Goal: Task Accomplishment & Management: Manage account settings

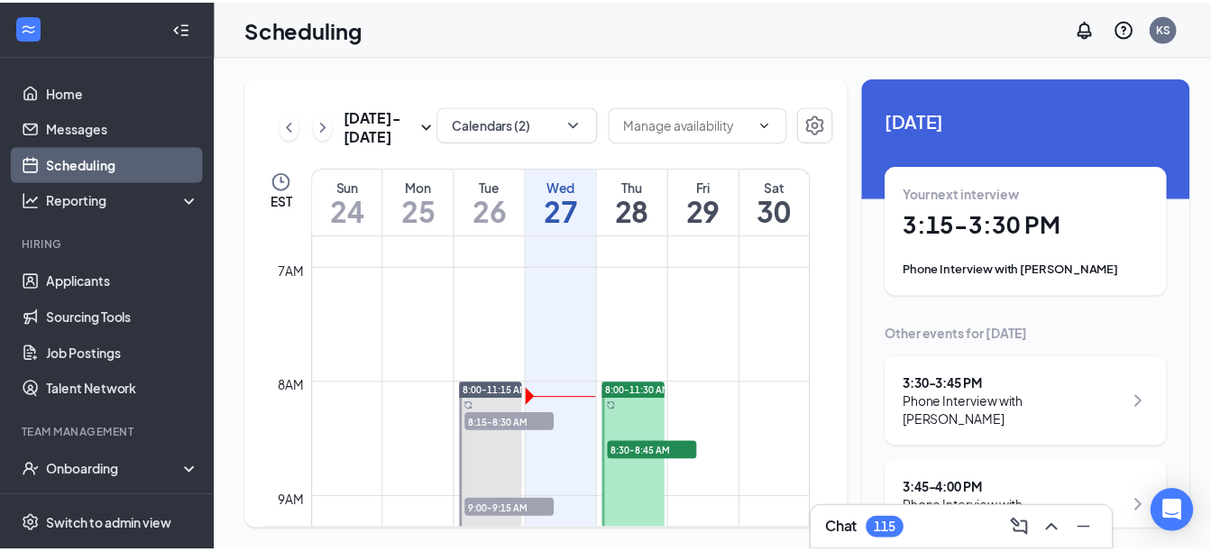
scroll to position [797, 0]
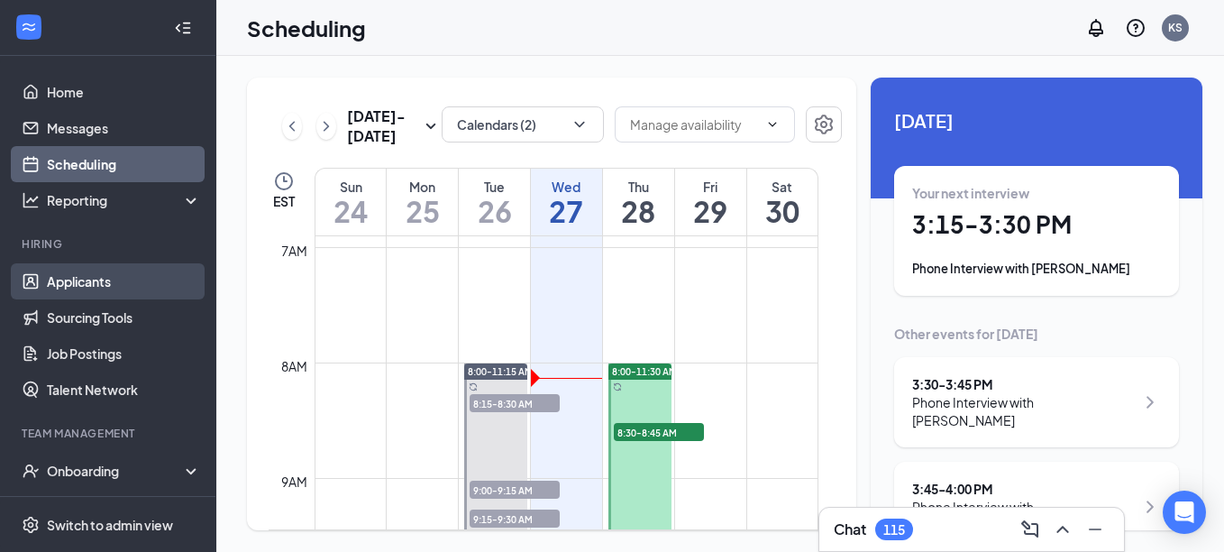
click at [103, 283] on link "Applicants" at bounding box center [124, 281] width 154 height 36
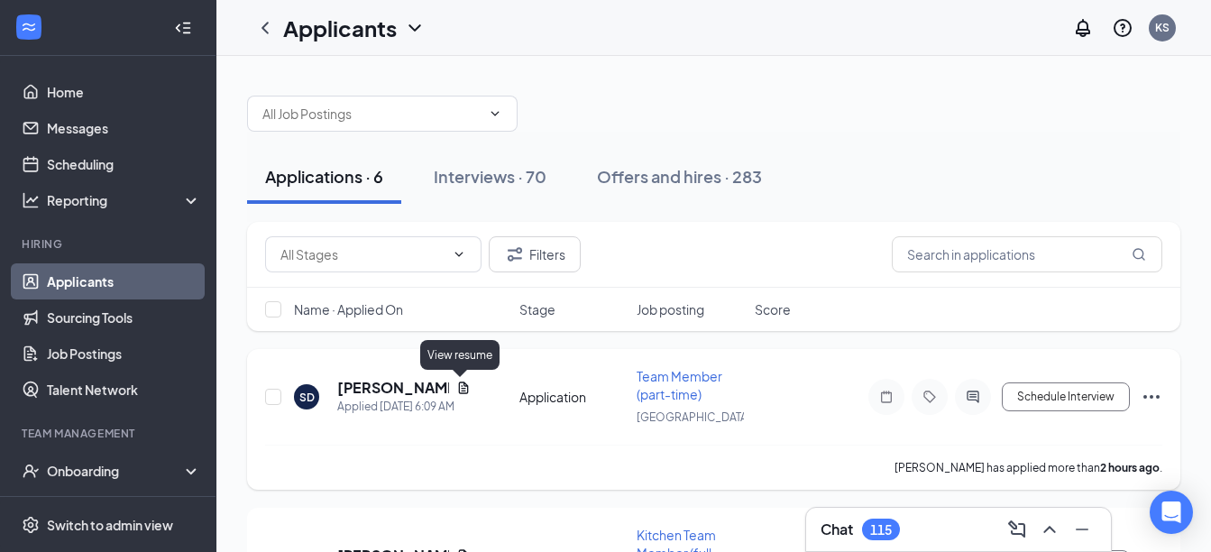
click at [457, 387] on icon "Document" at bounding box center [463, 387] width 14 height 14
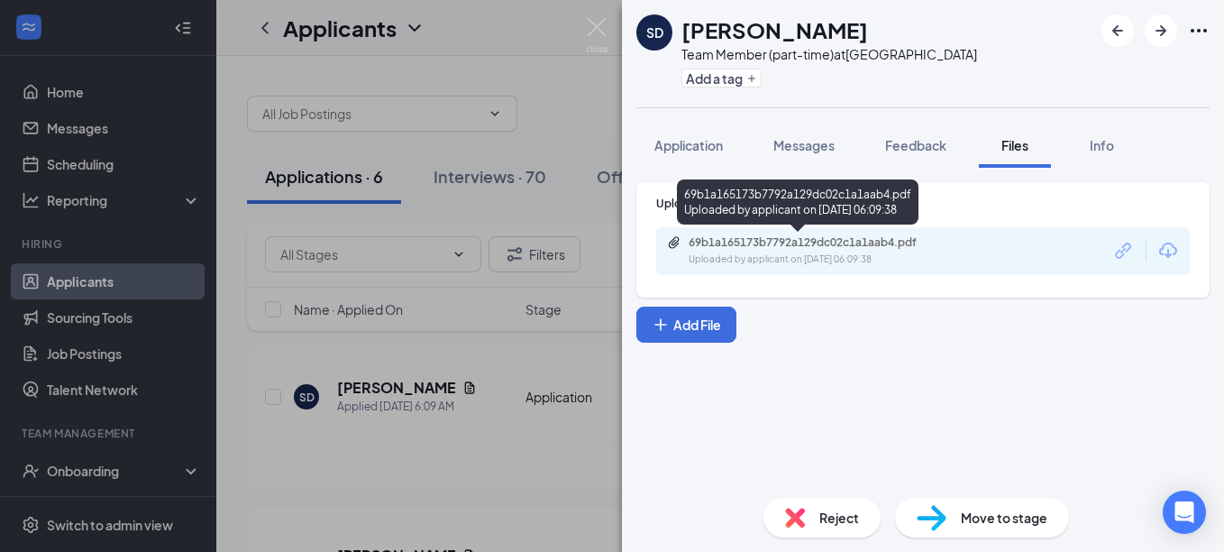
click at [864, 252] on div "Uploaded by applicant on [DATE] 06:09:38" at bounding box center [824, 259] width 270 height 14
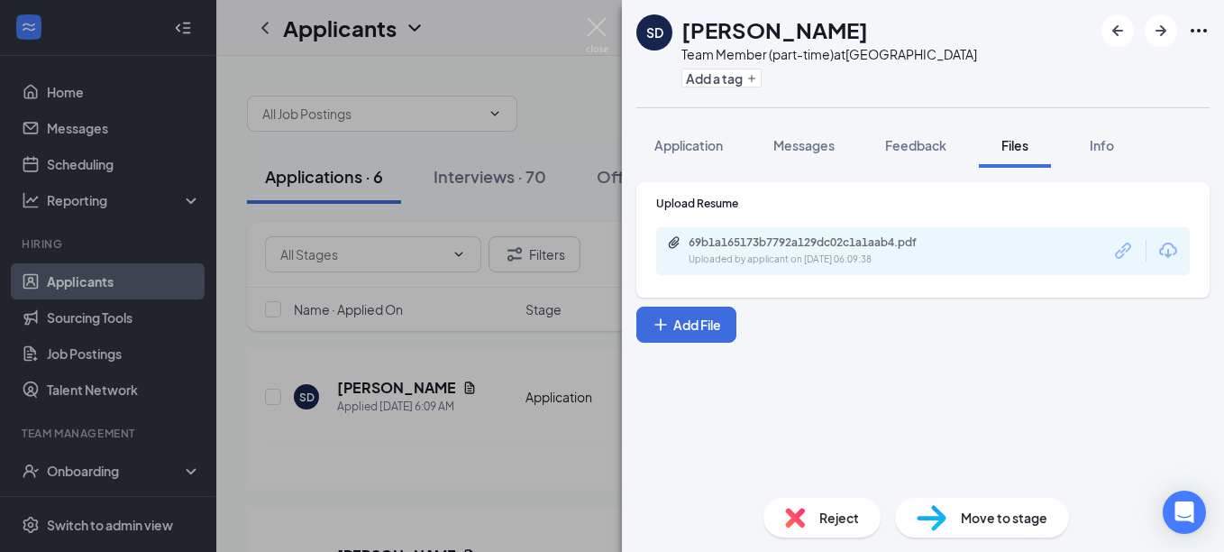
click at [827, 510] on span "Reject" at bounding box center [839, 517] width 40 height 20
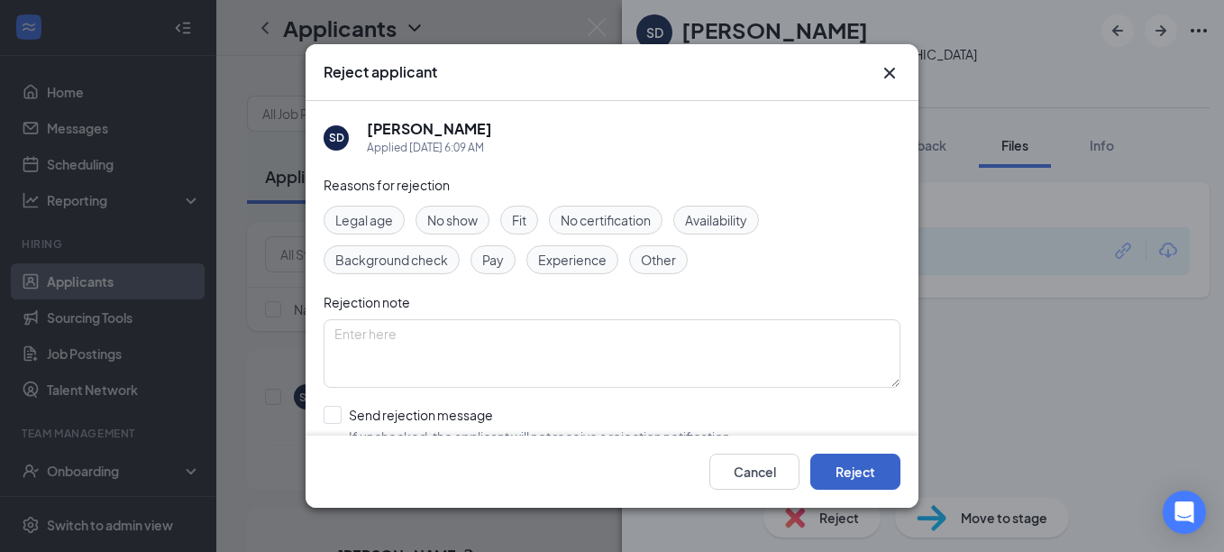
click at [866, 465] on button "Reject" at bounding box center [855, 471] width 90 height 36
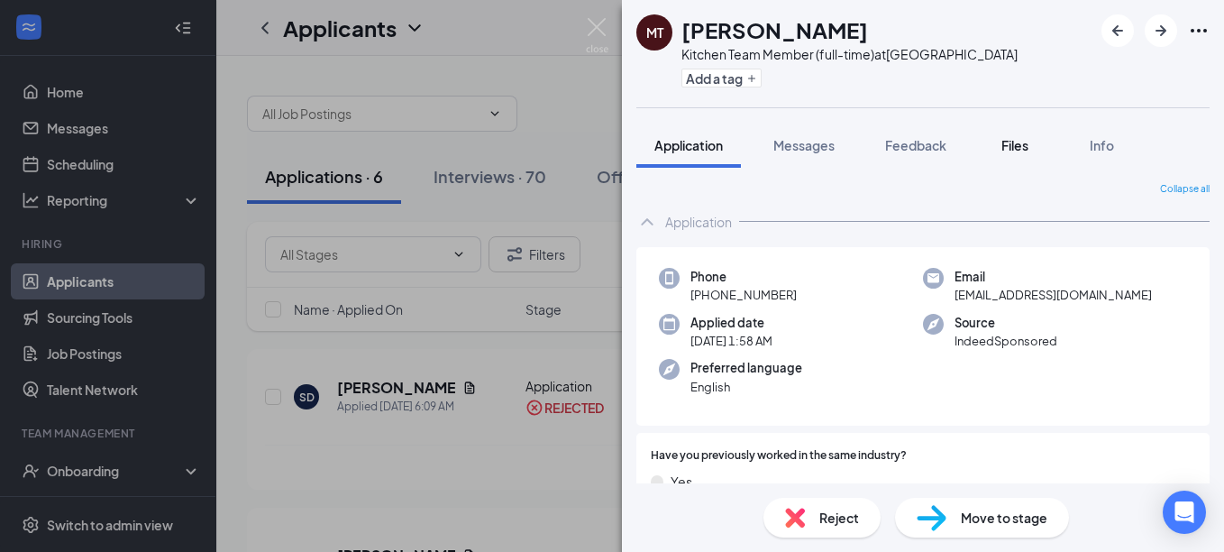
click at [1012, 147] on span "Files" at bounding box center [1014, 145] width 27 height 16
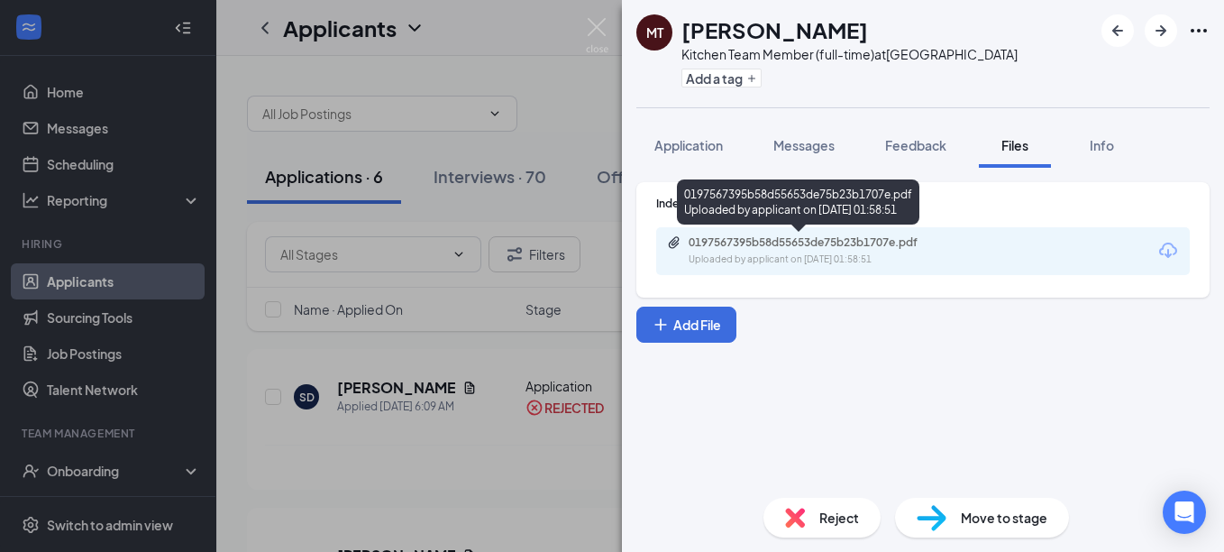
click at [900, 249] on div "0197567395b58d55653de75b23b1707e.pdf" at bounding box center [815, 242] width 252 height 14
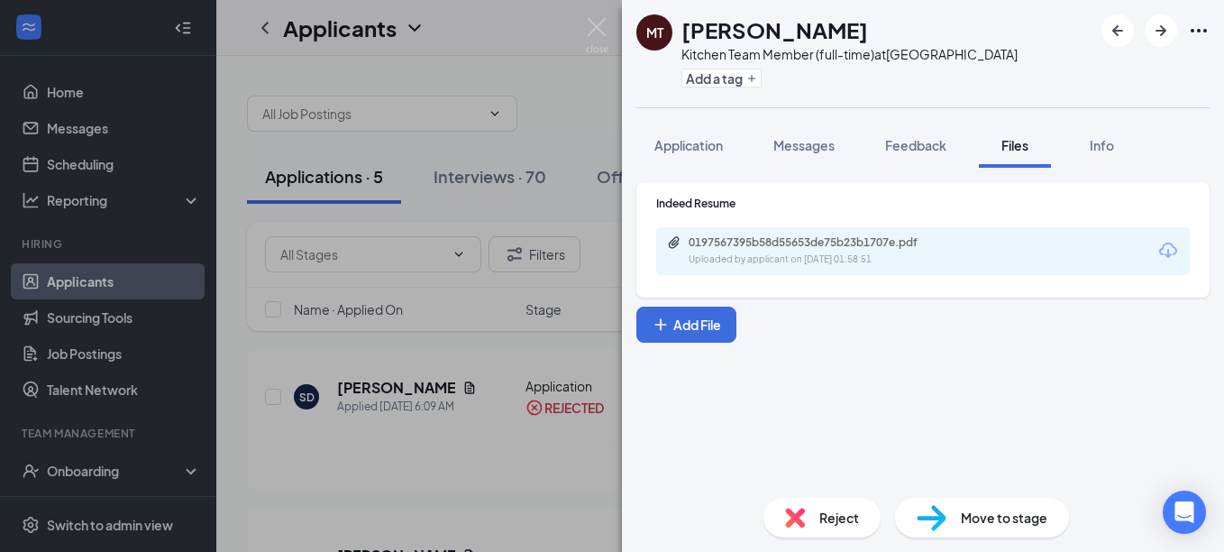
click at [988, 511] on span "Move to stage" at bounding box center [1004, 517] width 87 height 20
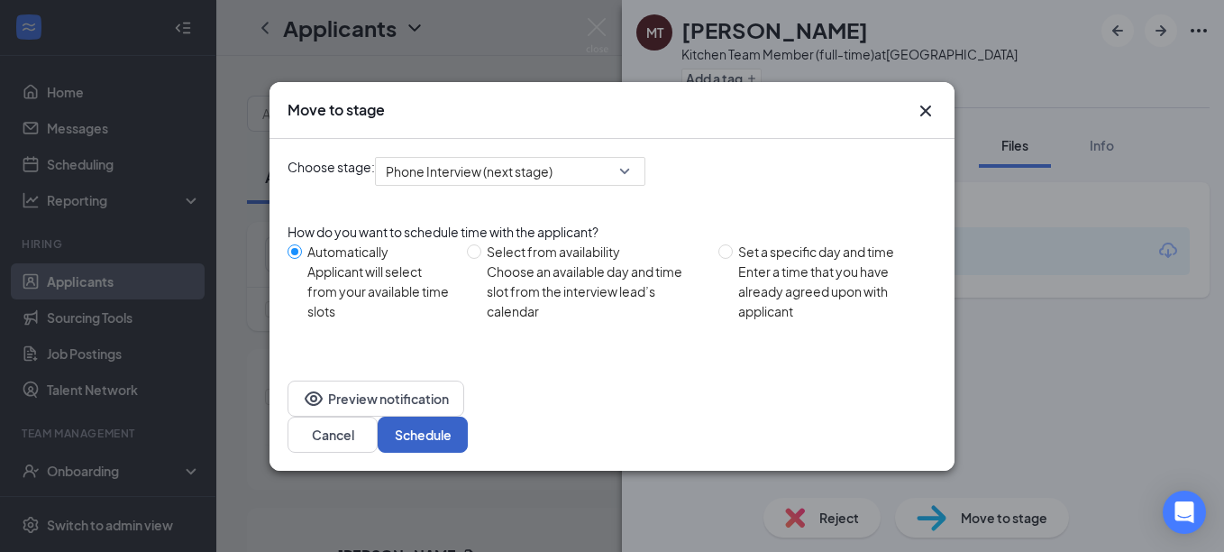
click at [468, 416] on button "Schedule" at bounding box center [423, 434] width 90 height 36
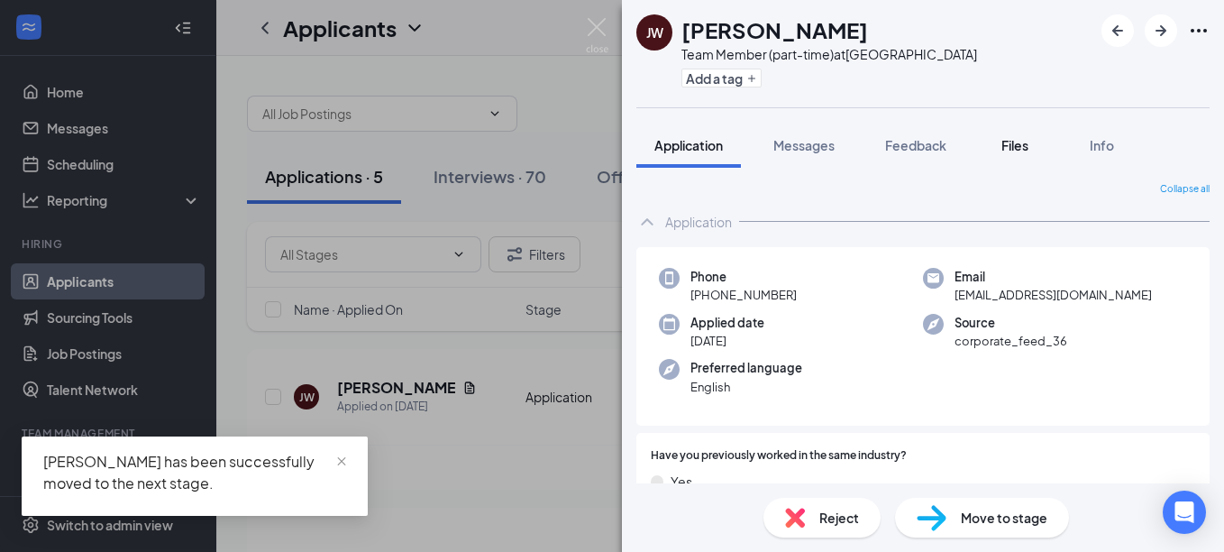
click at [1018, 143] on span "Files" at bounding box center [1014, 145] width 27 height 16
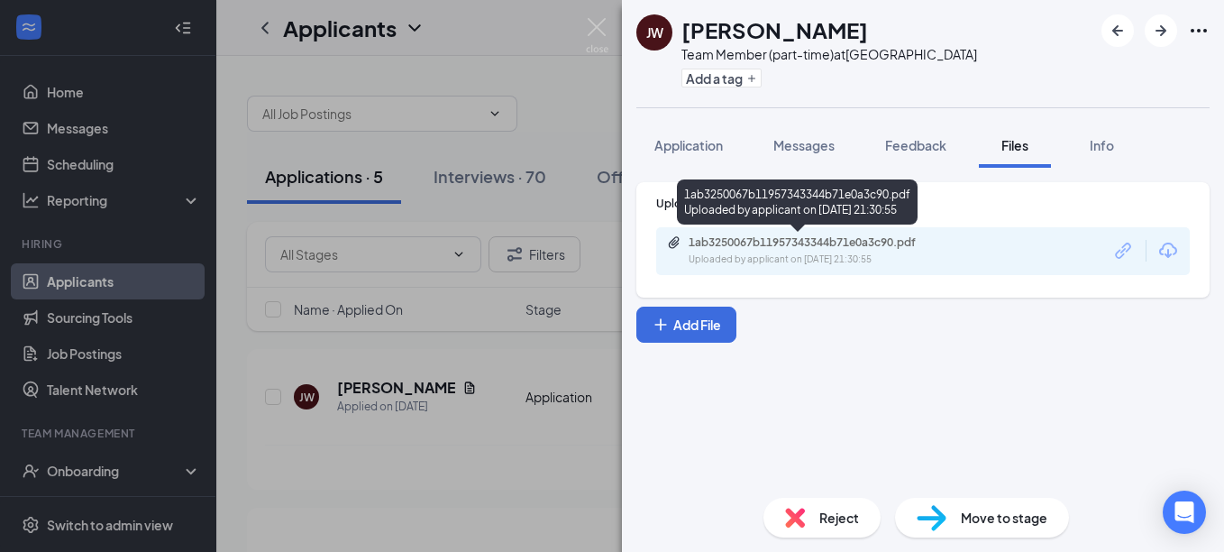
click at [897, 242] on div "1ab3250067b11957343344b71e0a3c90.pdf" at bounding box center [815, 242] width 252 height 14
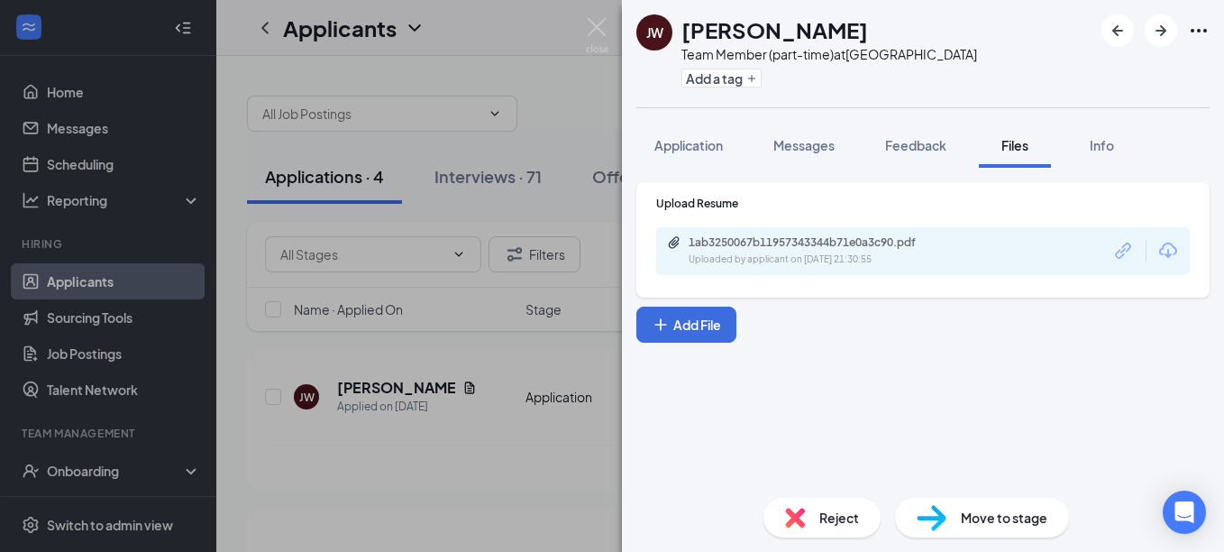
click at [818, 510] on div "Reject" at bounding box center [821, 518] width 117 height 40
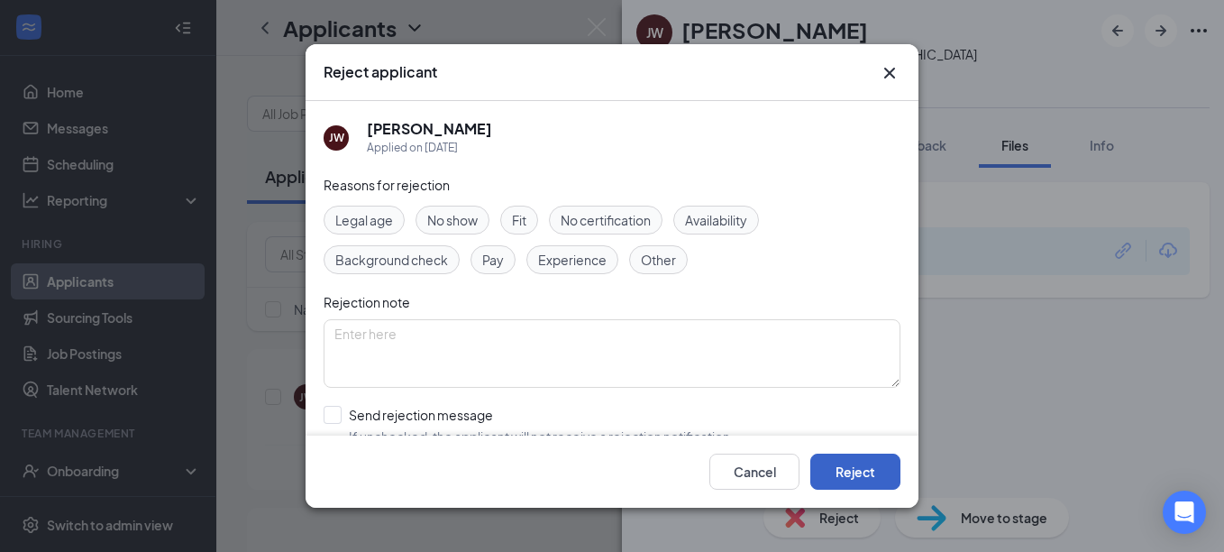
click at [858, 477] on button "Reject" at bounding box center [855, 471] width 90 height 36
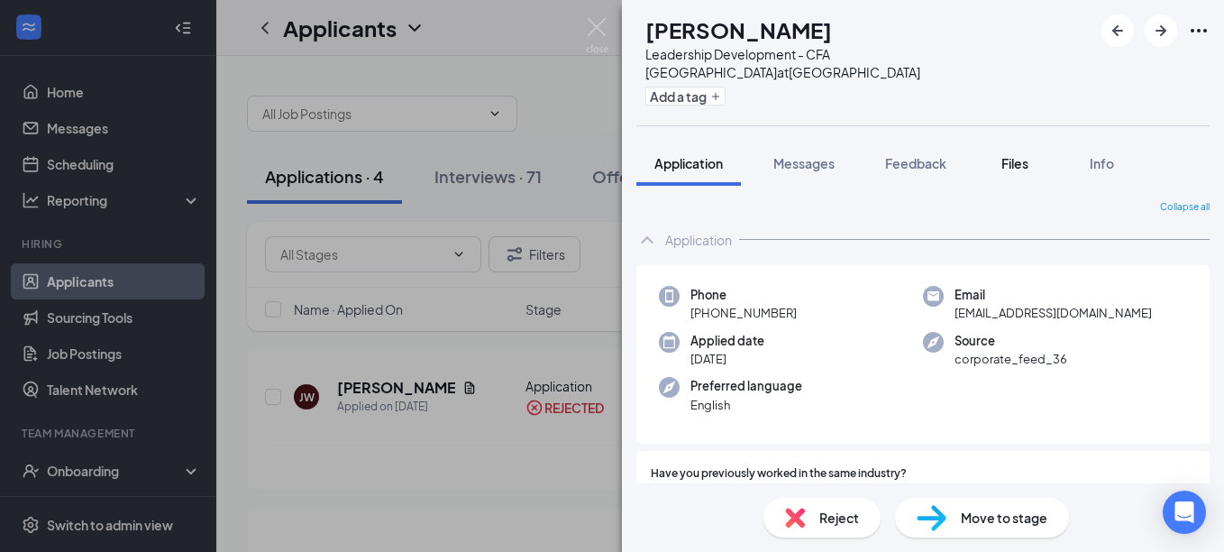
click at [1013, 155] on span "Files" at bounding box center [1014, 163] width 27 height 16
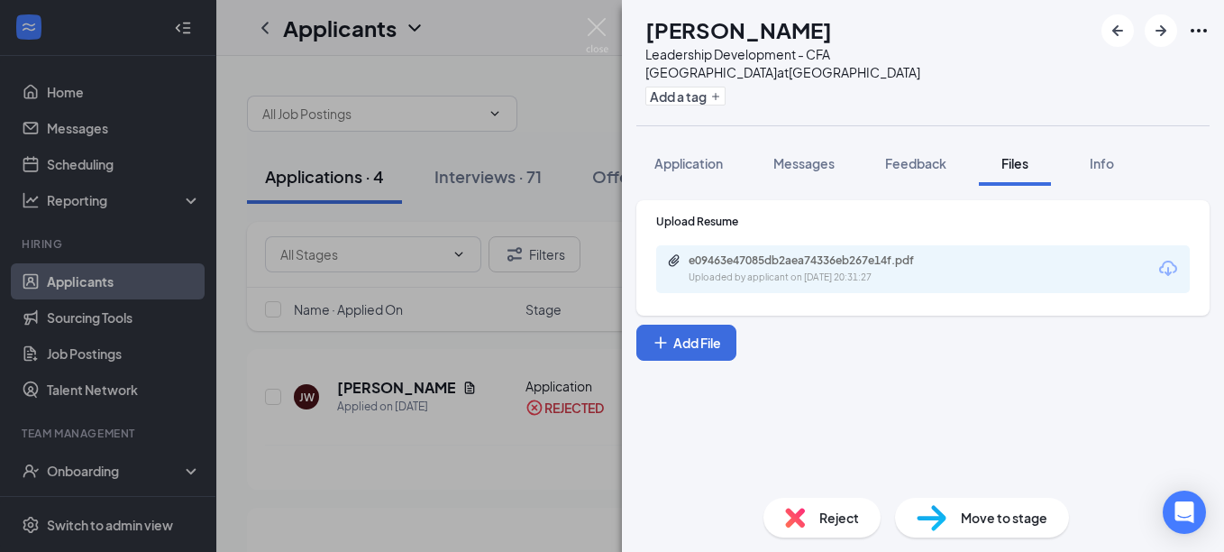
click at [822, 269] on div "e09463e47085db2aea74336eb267e14f.pdf Uploaded by applicant on [DATE] 20:31:27" at bounding box center [923, 269] width 534 height 48
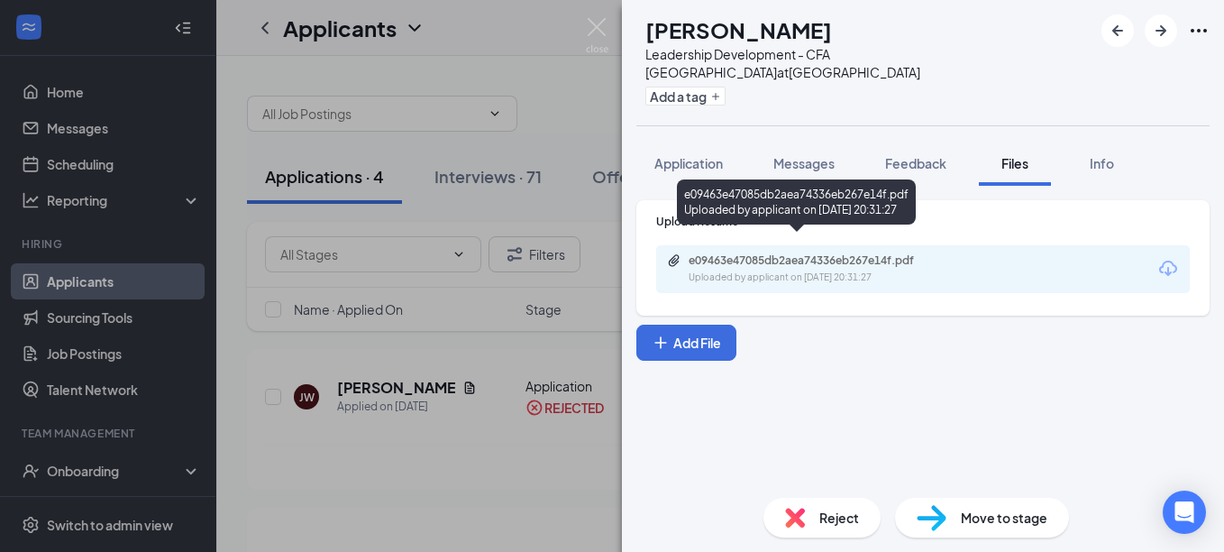
click at [848, 270] on div "Uploaded by applicant on [DATE] 20:31:27" at bounding box center [824, 277] width 270 height 14
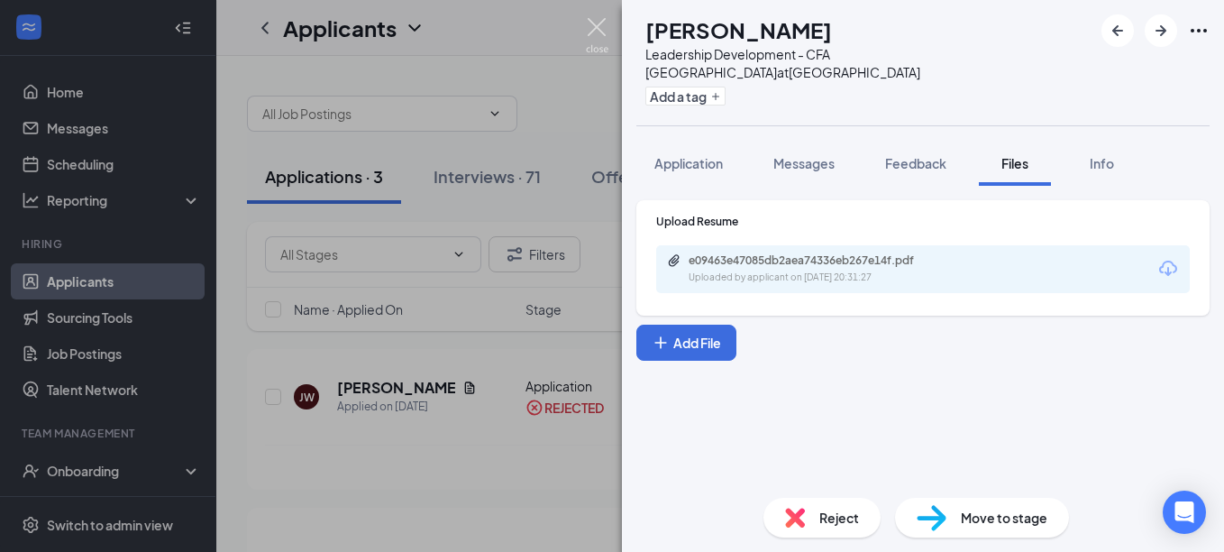
click at [597, 25] on img at bounding box center [597, 35] width 23 height 35
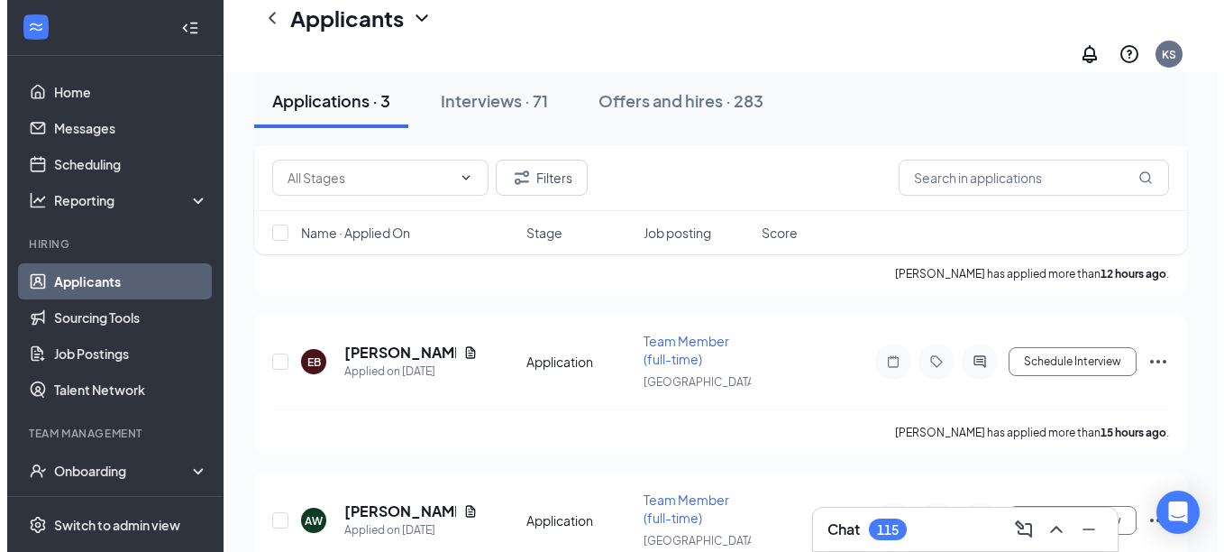
scroll to position [261, 0]
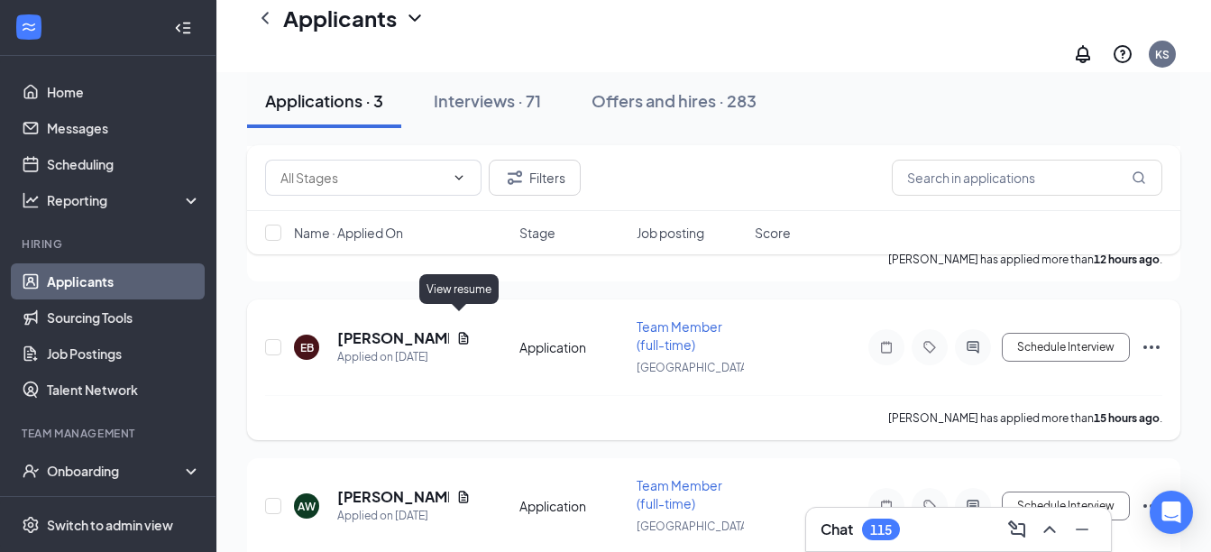
click at [461, 331] on icon "Document" at bounding box center [463, 338] width 14 height 14
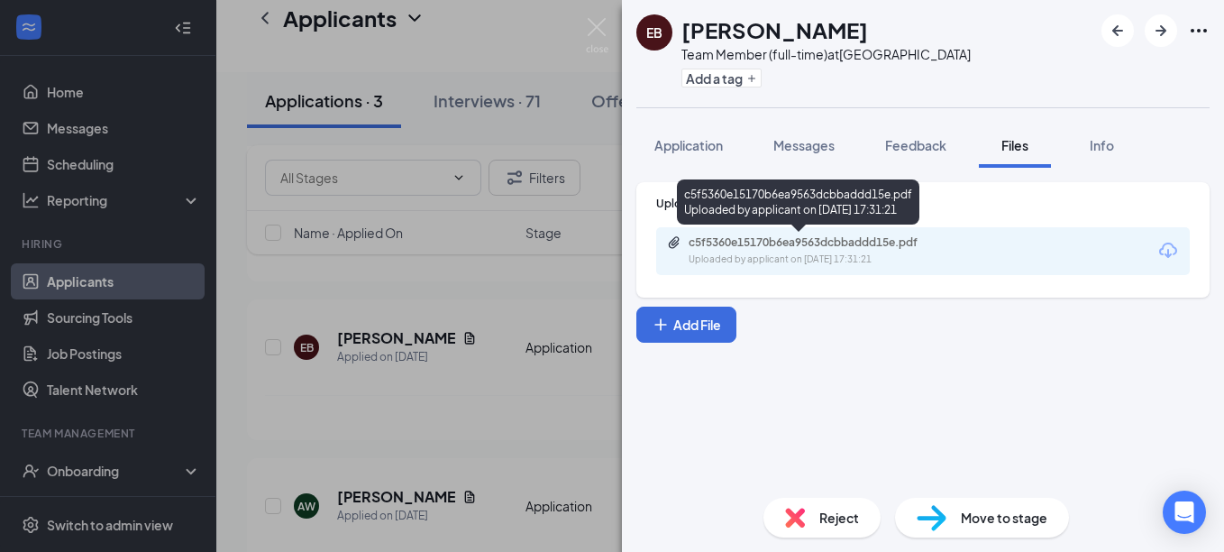
click at [821, 252] on div "Uploaded by applicant on [DATE] 17:31:21" at bounding box center [824, 259] width 270 height 14
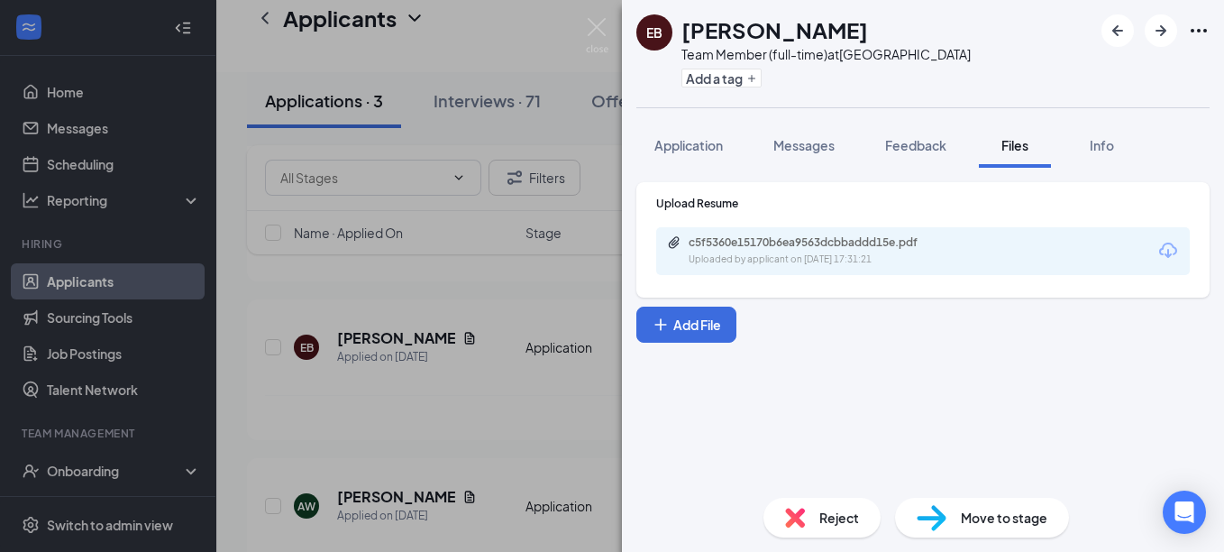
click at [968, 511] on span "Move to stage" at bounding box center [1004, 517] width 87 height 20
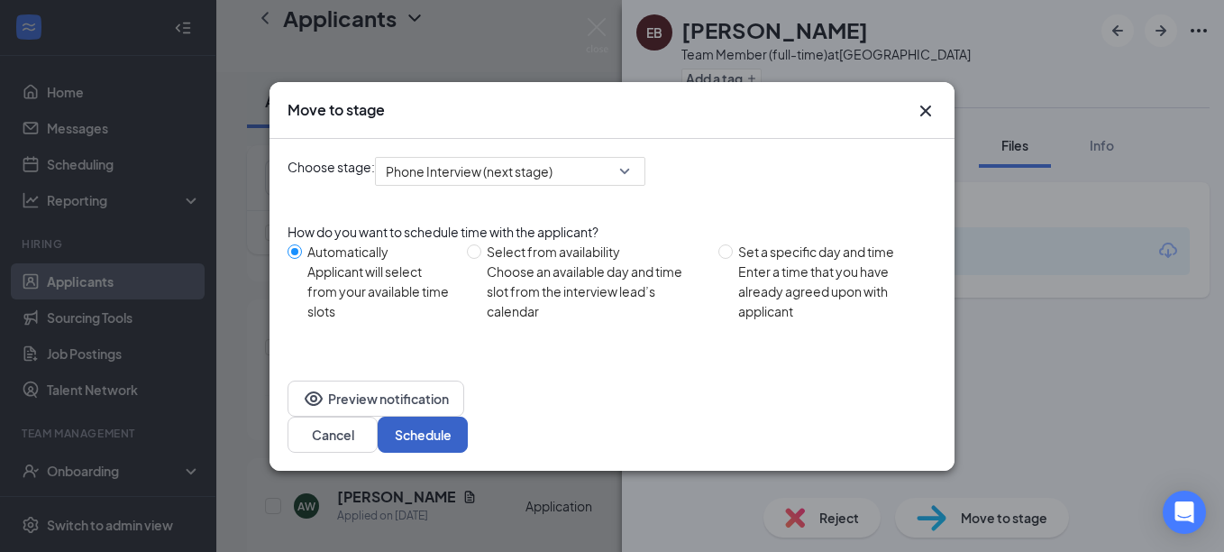
click at [468, 418] on button "Schedule" at bounding box center [423, 434] width 90 height 36
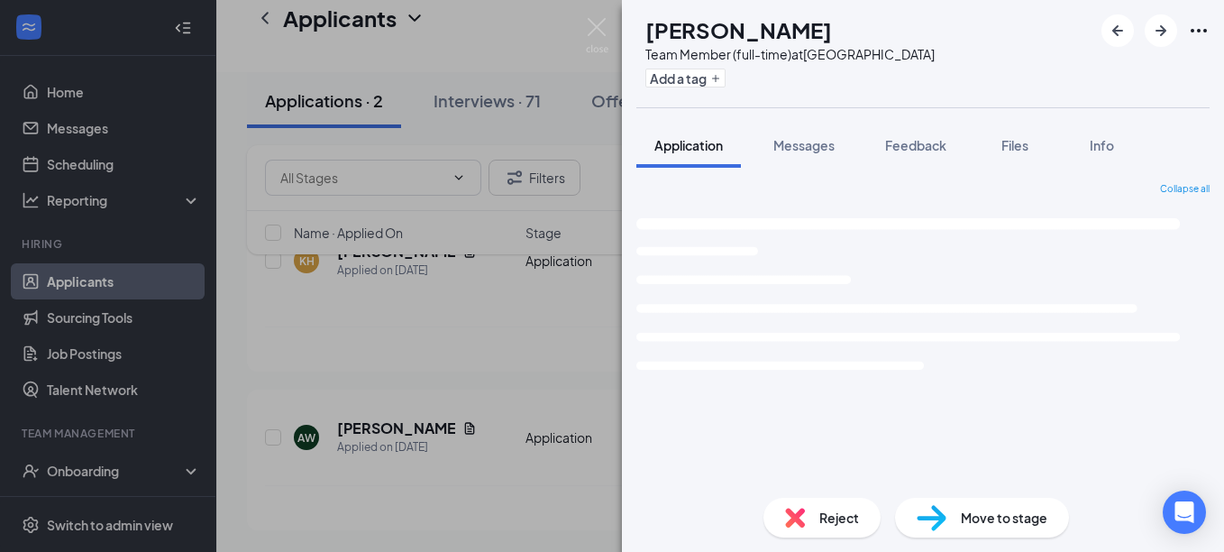
scroll to position [154, 0]
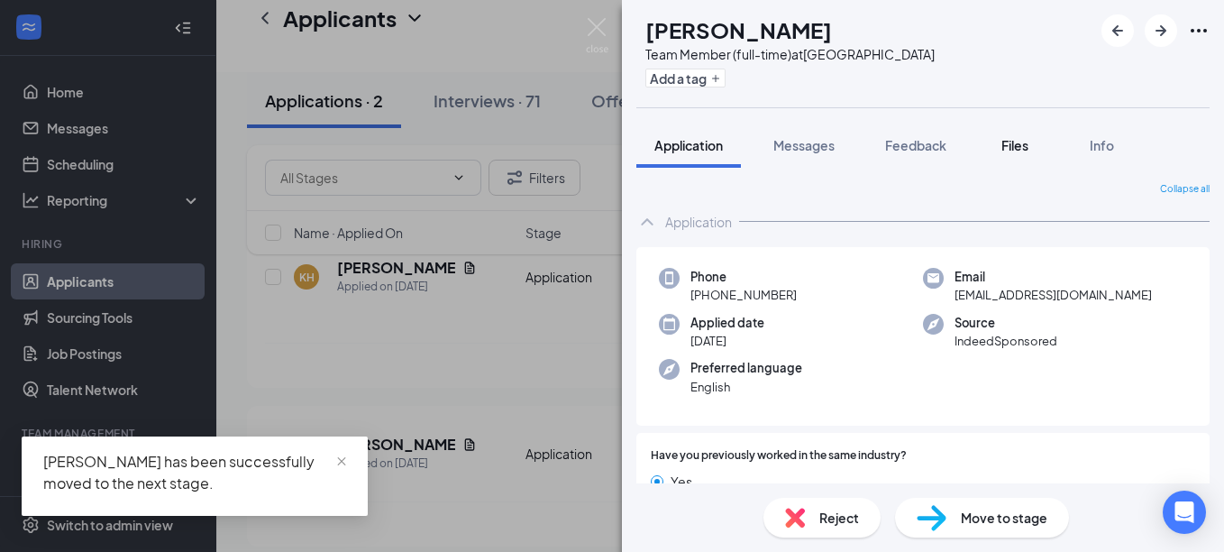
click at [1015, 148] on span "Files" at bounding box center [1014, 145] width 27 height 16
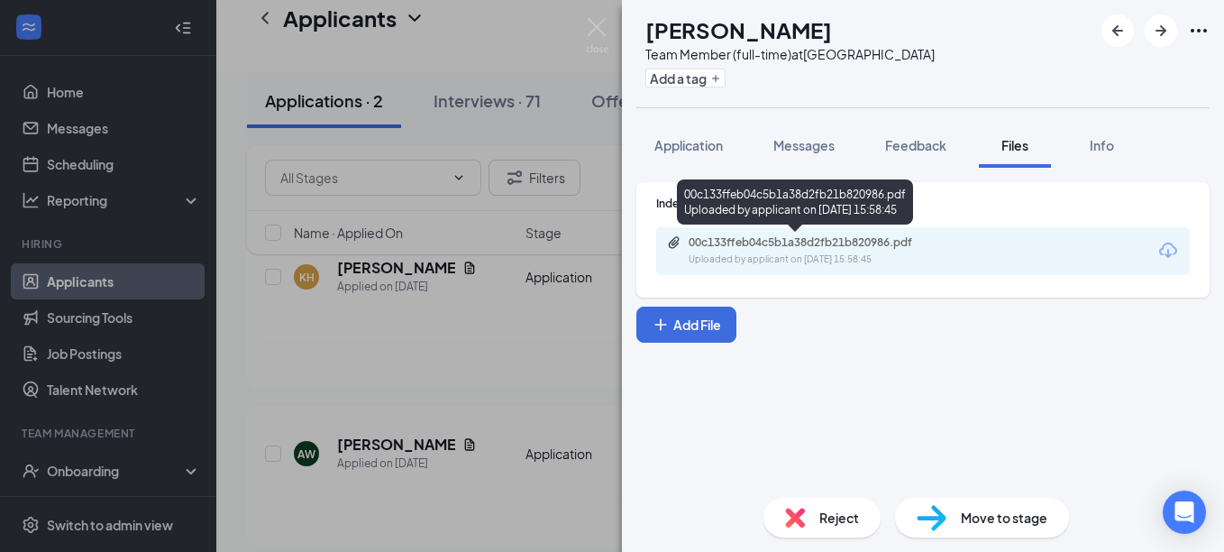
click at [861, 251] on div "00c133ffeb04c5b1a38d2fb21b820986.pdf Uploaded by applicant on [DATE] 15:58:45" at bounding box center [813, 251] width 292 height 32
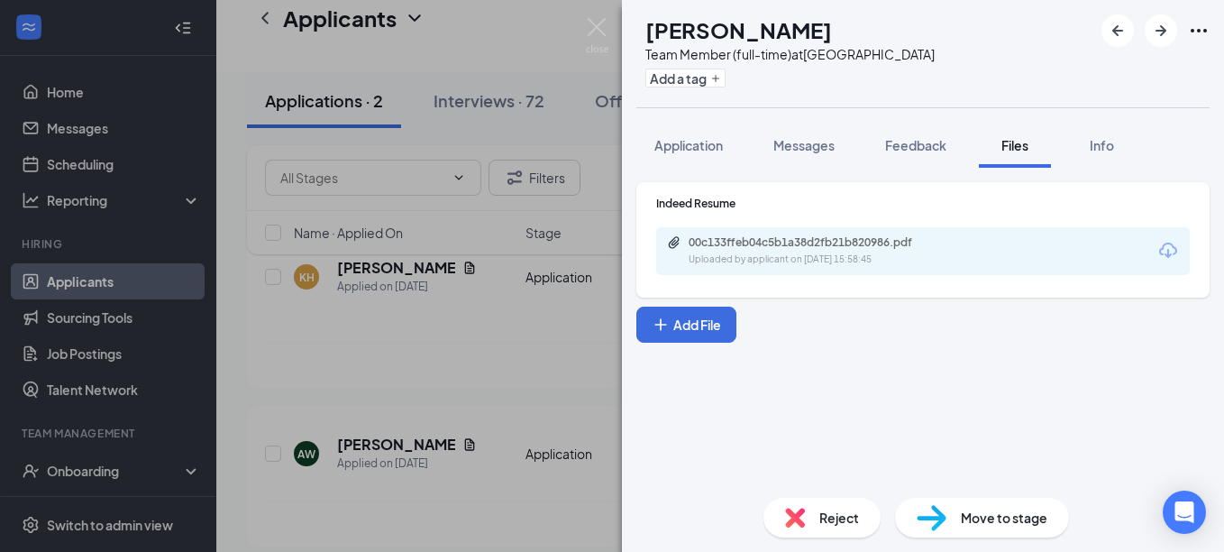
click at [834, 524] on span "Reject" at bounding box center [839, 517] width 40 height 20
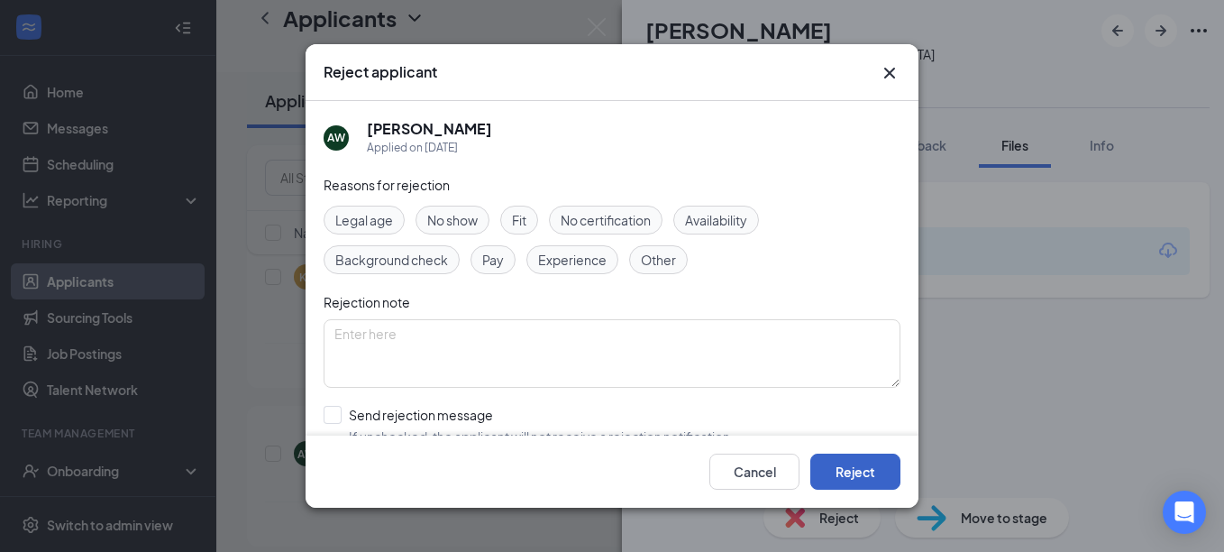
click at [882, 460] on button "Reject" at bounding box center [855, 471] width 90 height 36
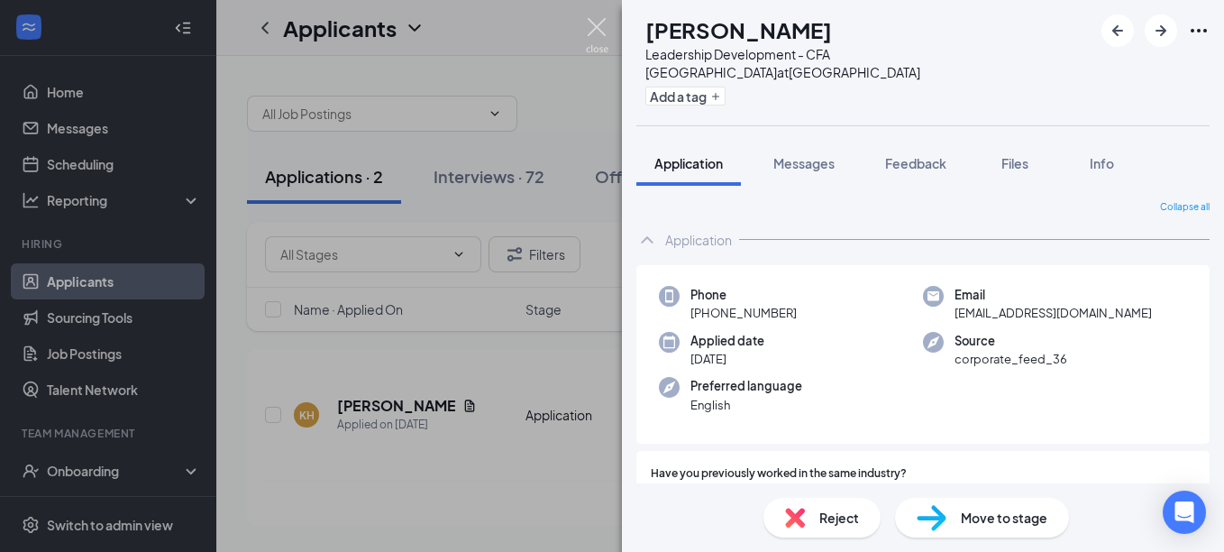
click at [599, 21] on img at bounding box center [597, 35] width 23 height 35
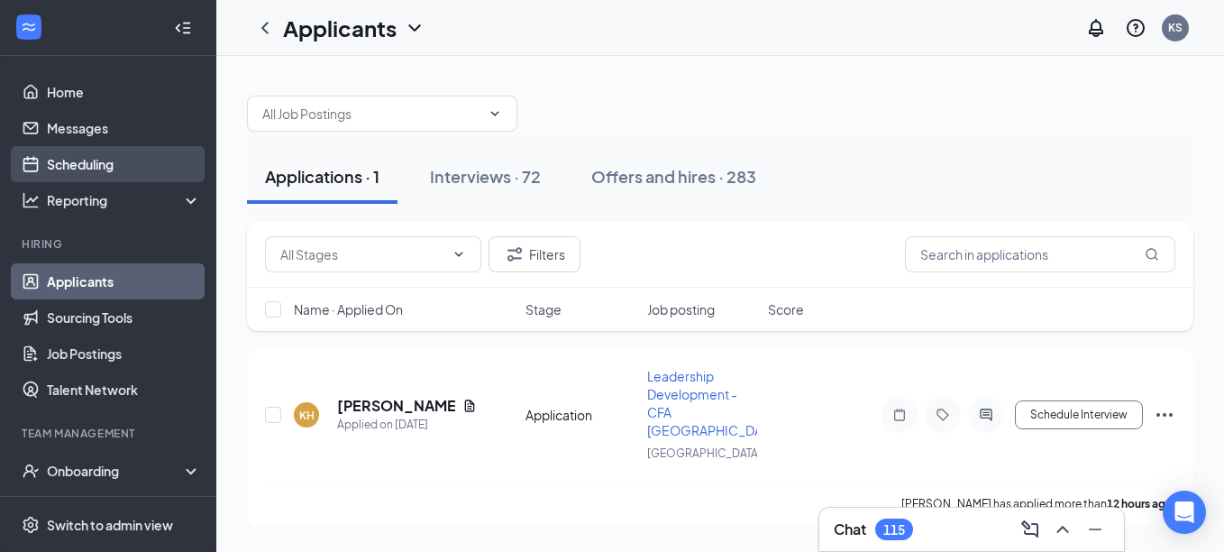
click at [111, 158] on link "Scheduling" at bounding box center [124, 164] width 154 height 36
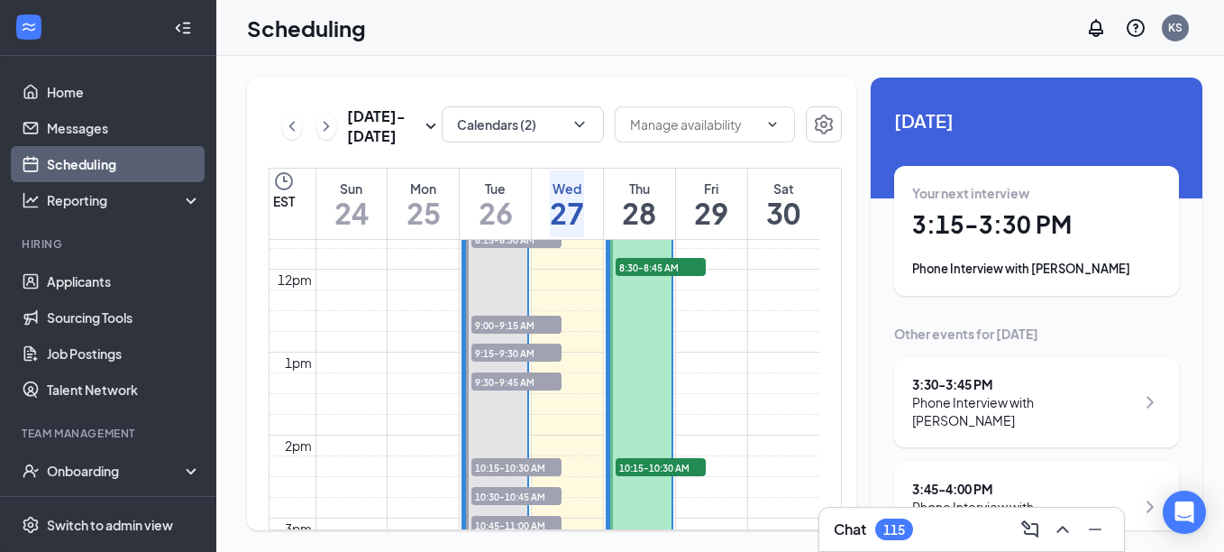
scroll to position [886, 0]
